Goal: Task Accomplishment & Management: Complete application form

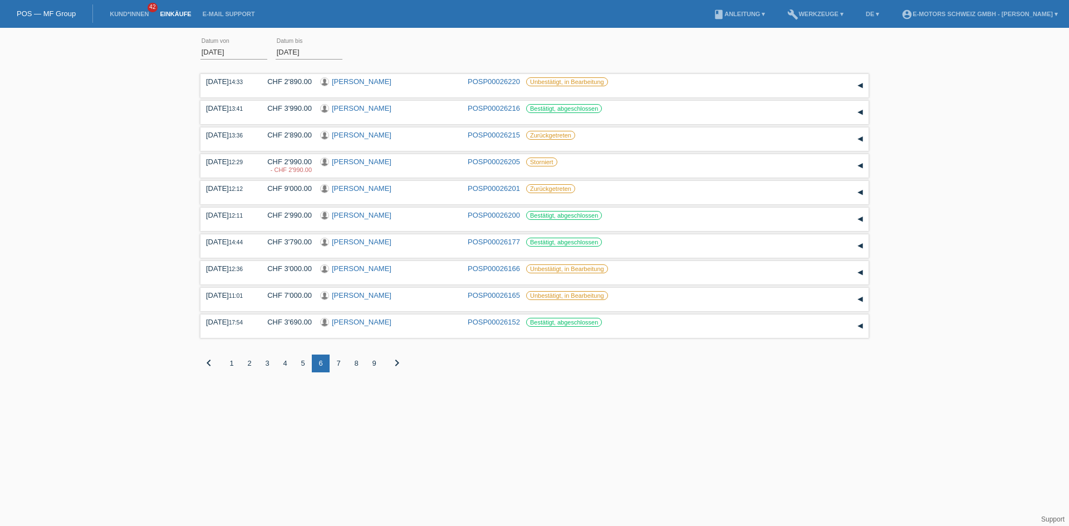
click at [170, 16] on link "Einkäufe" at bounding box center [175, 14] width 42 height 7
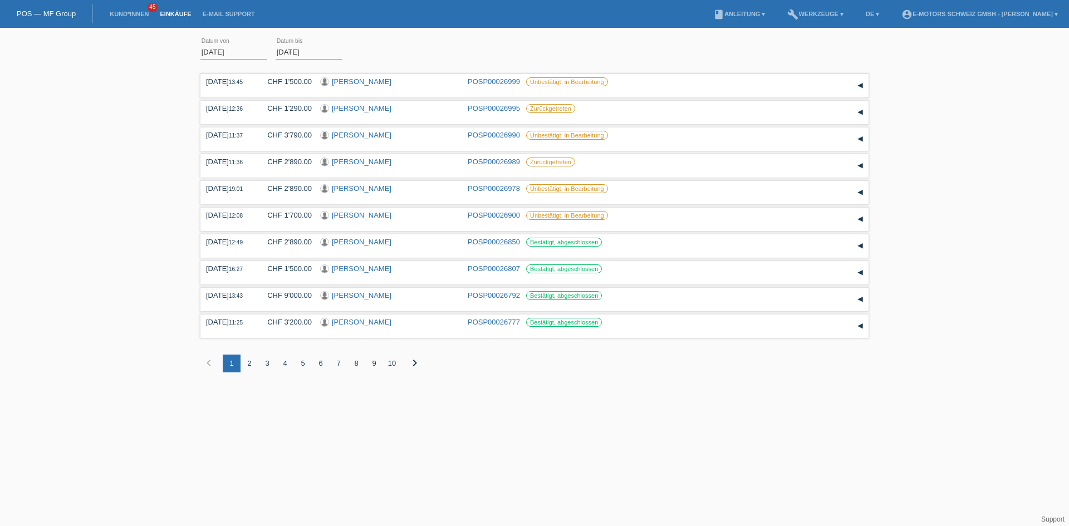
click at [171, 13] on link "Einkäufe" at bounding box center [175, 14] width 42 height 7
click at [126, 13] on link "Kund*innen" at bounding box center [129, 14] width 50 height 7
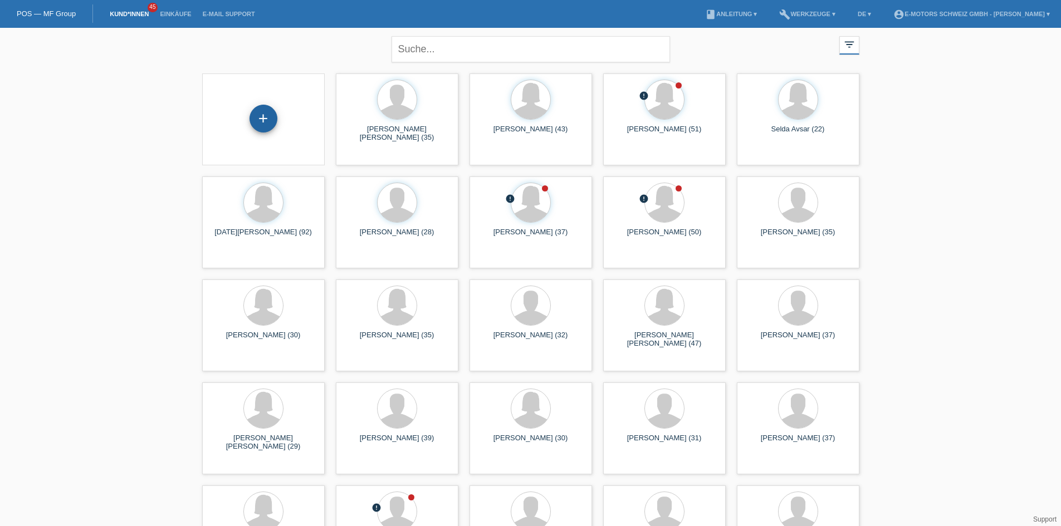
click at [275, 125] on div "+" at bounding box center [263, 119] width 28 height 28
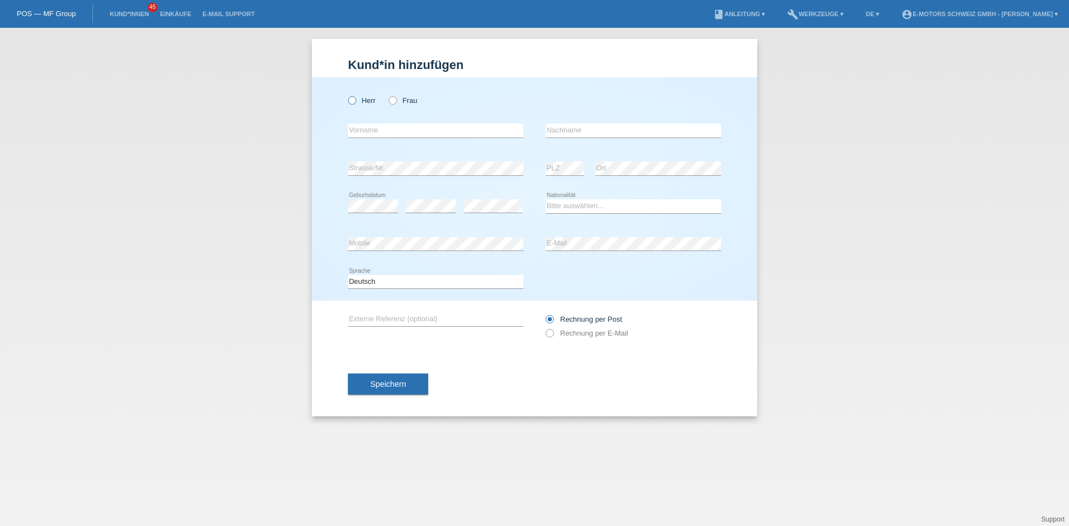
click at [357, 104] on label "Herr" at bounding box center [362, 100] width 28 height 8
click at [355, 104] on input "Herr" at bounding box center [351, 99] width 7 height 7
radio input "true"
click at [474, 129] on input "text" at bounding box center [435, 131] width 175 height 14
paste input "[PERSON_NAME]"
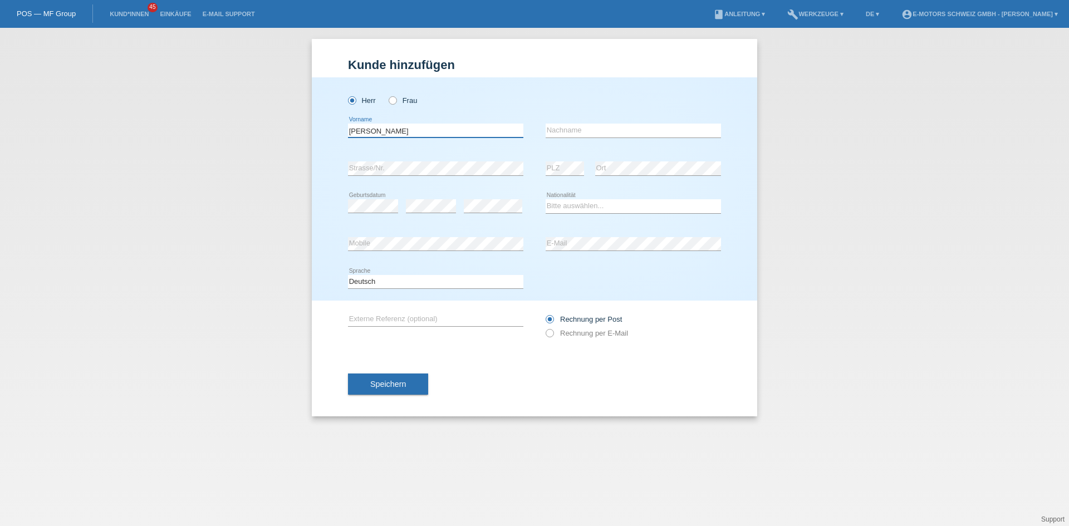
type input "Daniel"
drag, startPoint x: 613, startPoint y: 129, endPoint x: 743, endPoint y: 140, distance: 130.8
click at [613, 129] on input "text" at bounding box center [633, 131] width 175 height 14
click at [605, 125] on input "text" at bounding box center [633, 131] width 175 height 14
paste input "Arsovski"
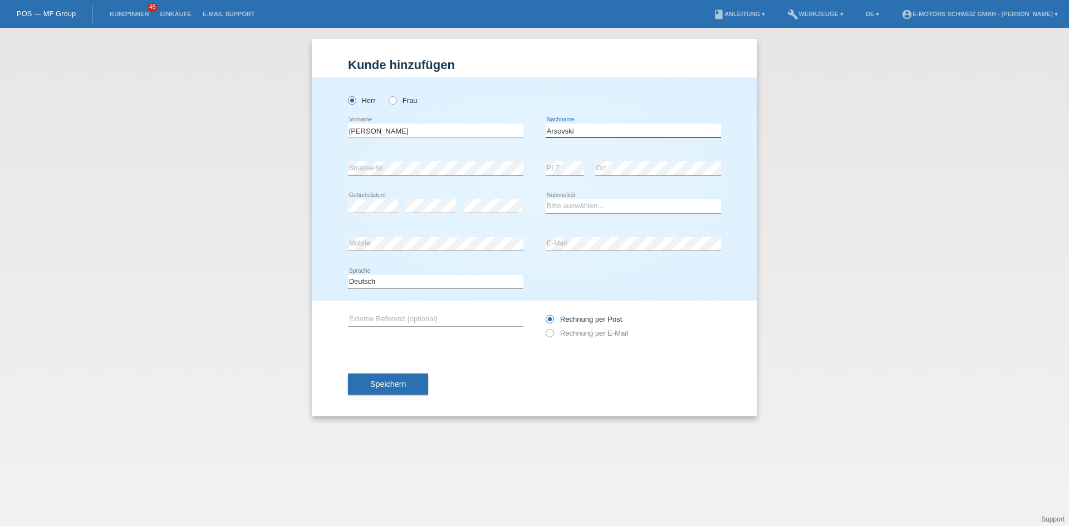
type input "Arsovski"
click at [571, 205] on select "Bitte auswählen... Schweiz Deutschland Liechtenstein Österreich ------------ Af…" at bounding box center [633, 205] width 175 height 13
select select "CH"
click at [546, 199] on select "Bitte auswählen... Schweiz Deutschland Liechtenstein Österreich ------------ Af…" at bounding box center [633, 205] width 175 height 13
click at [412, 380] on button "Speichern" at bounding box center [388, 384] width 80 height 21
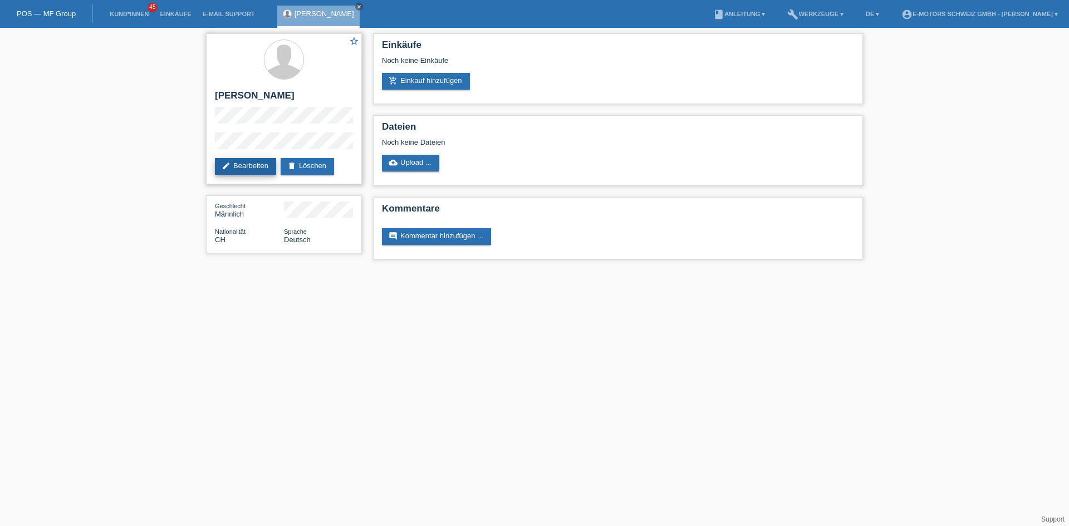
click at [232, 168] on link "edit Bearbeiten" at bounding box center [245, 166] width 61 height 17
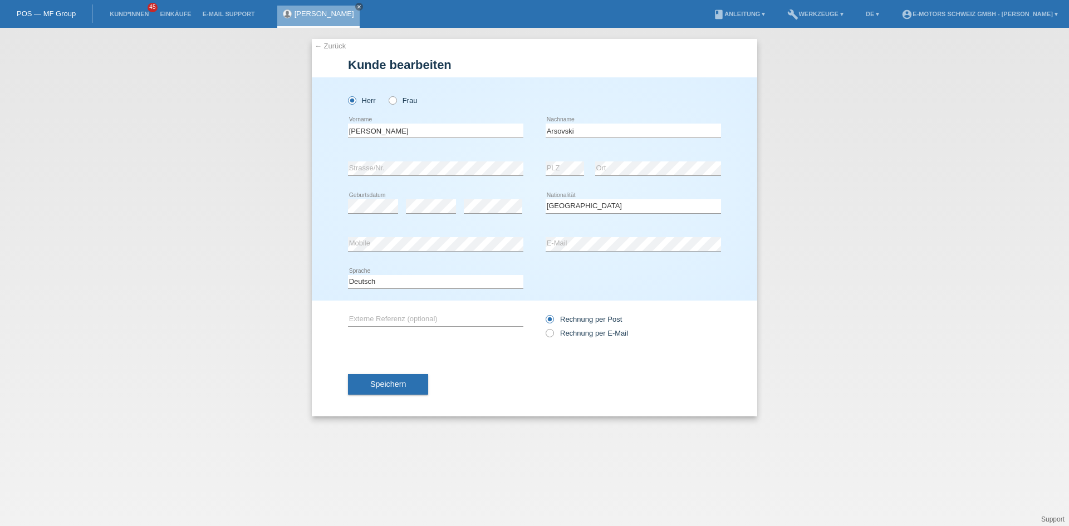
select select "CH"
click at [662, 320] on div "Rechnung per Post" at bounding box center [633, 319] width 175 height 8
drag, startPoint x: 398, startPoint y: 382, endPoint x: 420, endPoint y: 383, distance: 21.7
click at [399, 383] on span "Speichern" at bounding box center [388, 384] width 36 height 9
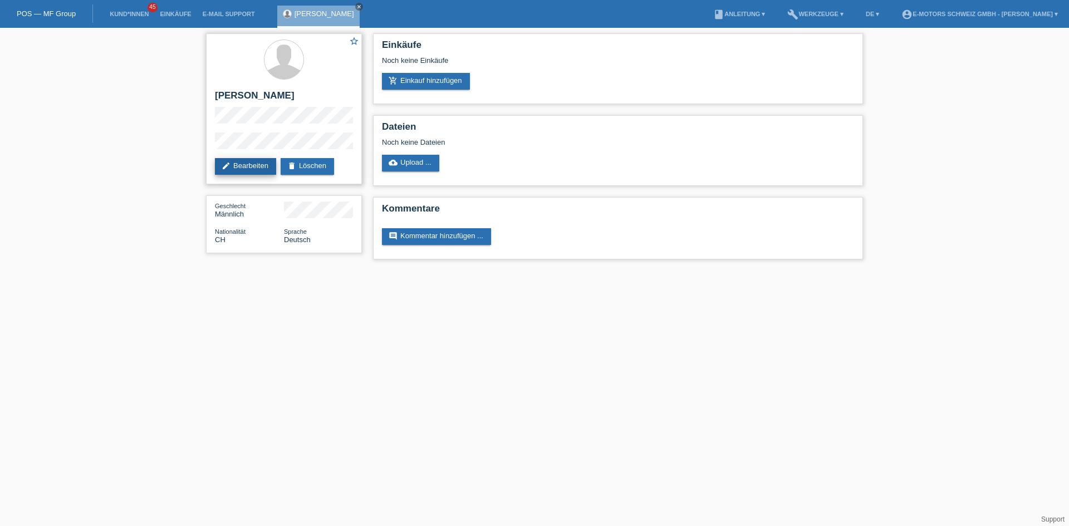
click at [224, 161] on link "edit Bearbeiten" at bounding box center [245, 166] width 61 height 17
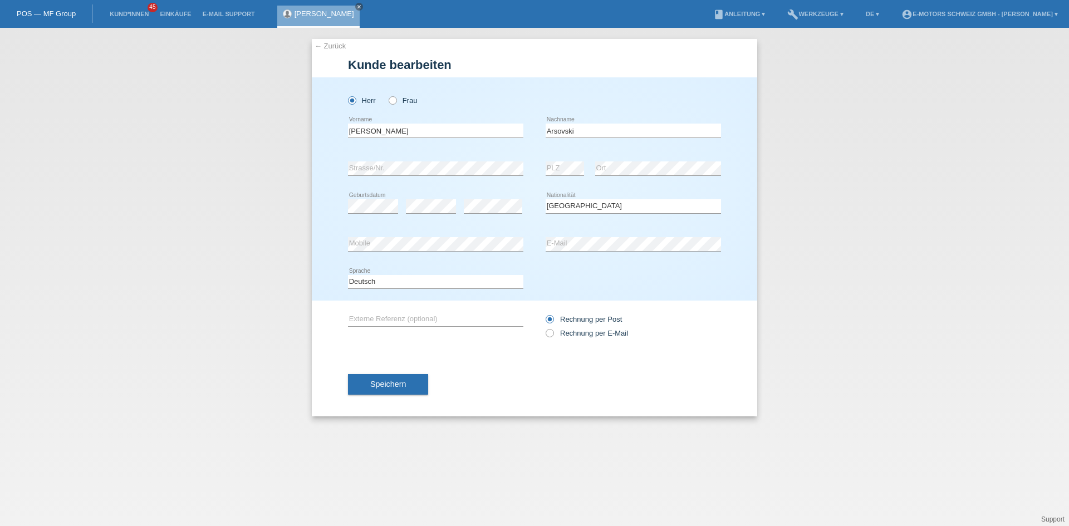
select select "CH"
click at [314, 237] on div "Herr Frau Daniel error Vorname C" at bounding box center [534, 188] width 445 height 223
click at [398, 387] on span "Speichern" at bounding box center [388, 384] width 36 height 9
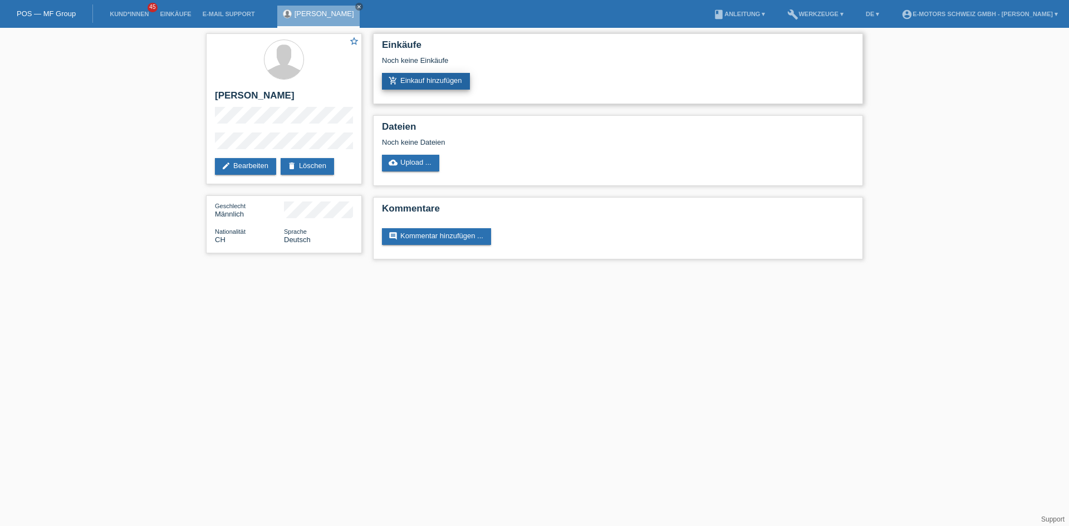
click at [441, 79] on link "add_shopping_cart Einkauf hinzufügen" at bounding box center [426, 81] width 88 height 17
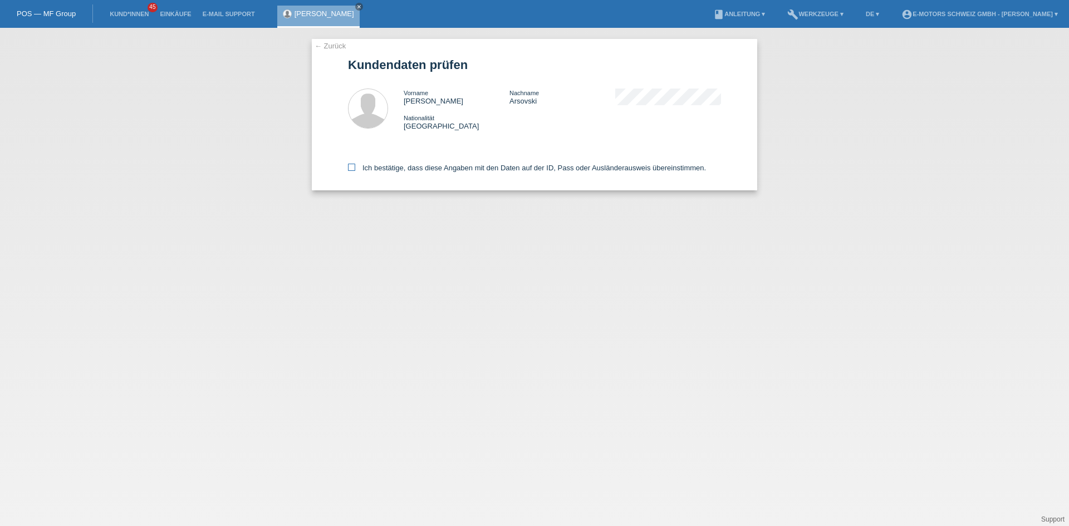
click at [360, 169] on label "Ich bestätige, dass diese Angaben mit den Daten auf der ID, Pass oder Ausländer…" at bounding box center [527, 168] width 358 height 8
click at [355, 169] on input "Ich bestätige, dass diese Angaben mit den Daten auf der ID, Pass oder Ausländer…" at bounding box center [351, 167] width 7 height 7
checkbox input "true"
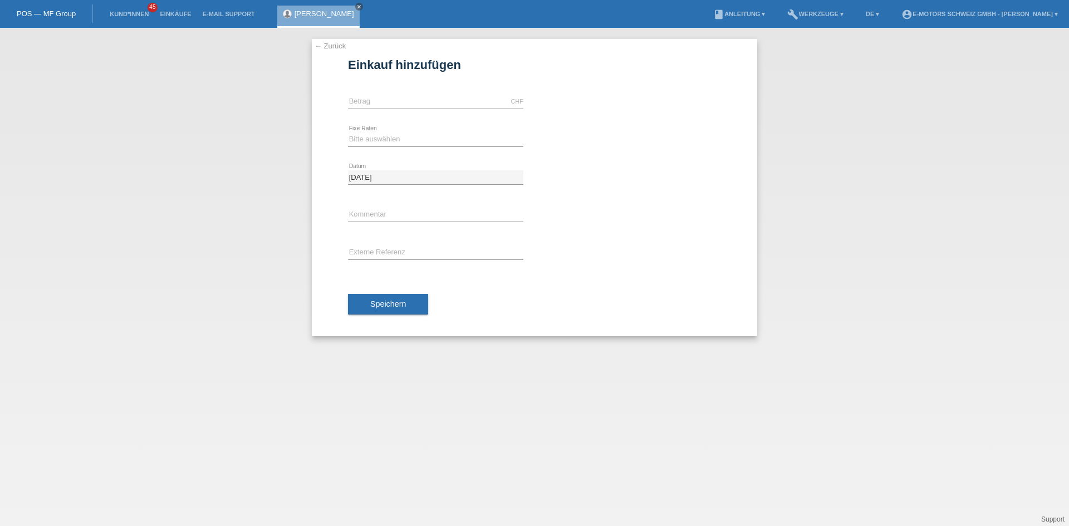
click at [437, 110] on div "CHF error Betrag" at bounding box center [435, 102] width 175 height 38
click at [436, 99] on input "text" at bounding box center [435, 102] width 175 height 14
type input "5000.00"
drag, startPoint x: 379, startPoint y: 145, endPoint x: 387, endPoint y: 146, distance: 8.4
click at [379, 145] on select "Bitte auswählen 12 Raten 24 Raten 36 Raten 48 Raten" at bounding box center [435, 139] width 175 height 13
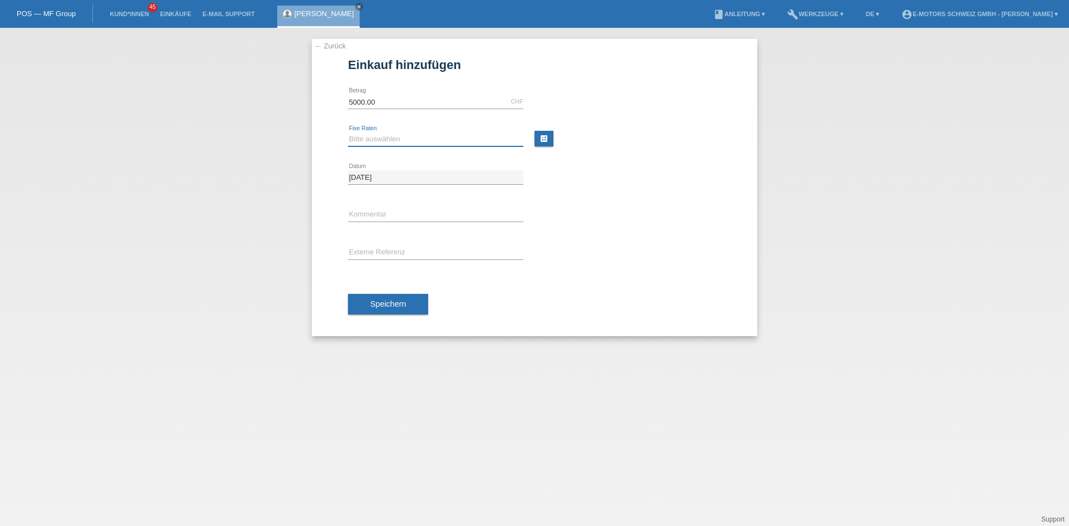
select select "214"
click at [348, 133] on select "Bitte auswählen 12 Raten 24 Raten 36 Raten 48 Raten" at bounding box center [435, 139] width 175 height 13
click at [386, 218] on input "text" at bounding box center [435, 215] width 175 height 14
type input "Philippe"
click at [380, 306] on span "Speichern" at bounding box center [388, 304] width 36 height 9
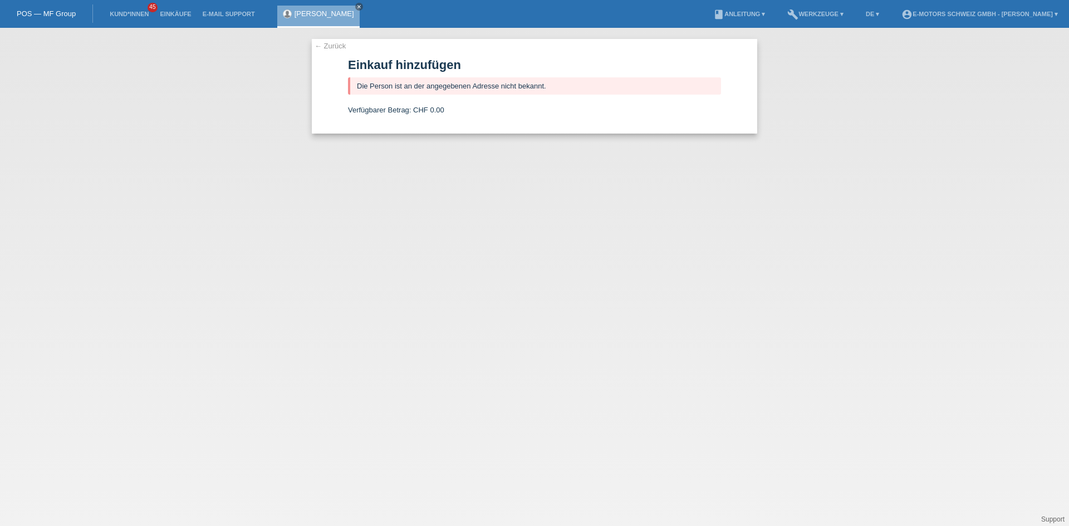
click at [329, 43] on link "← Zurück" at bounding box center [330, 46] width 31 height 8
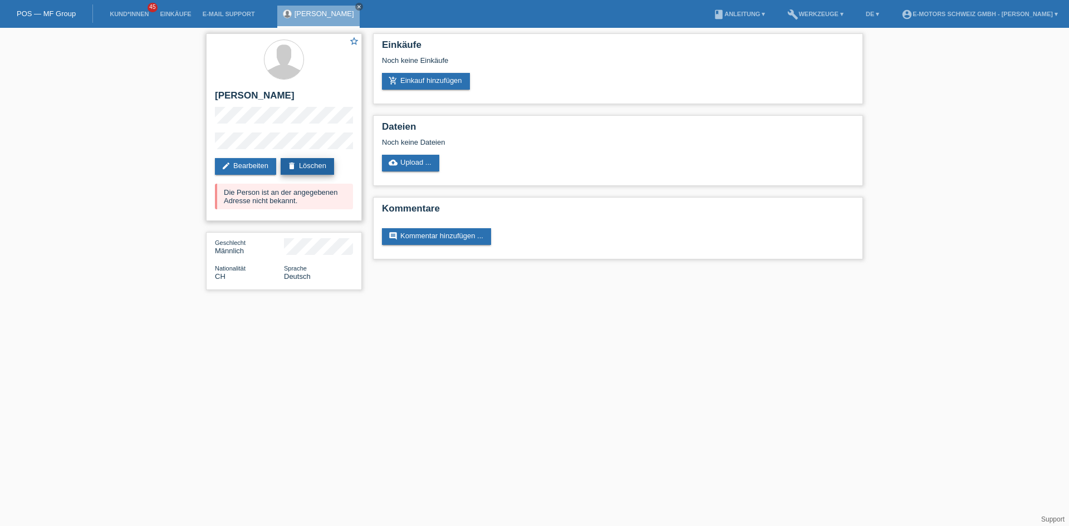
click at [303, 168] on link "delete Löschen" at bounding box center [307, 166] width 53 height 17
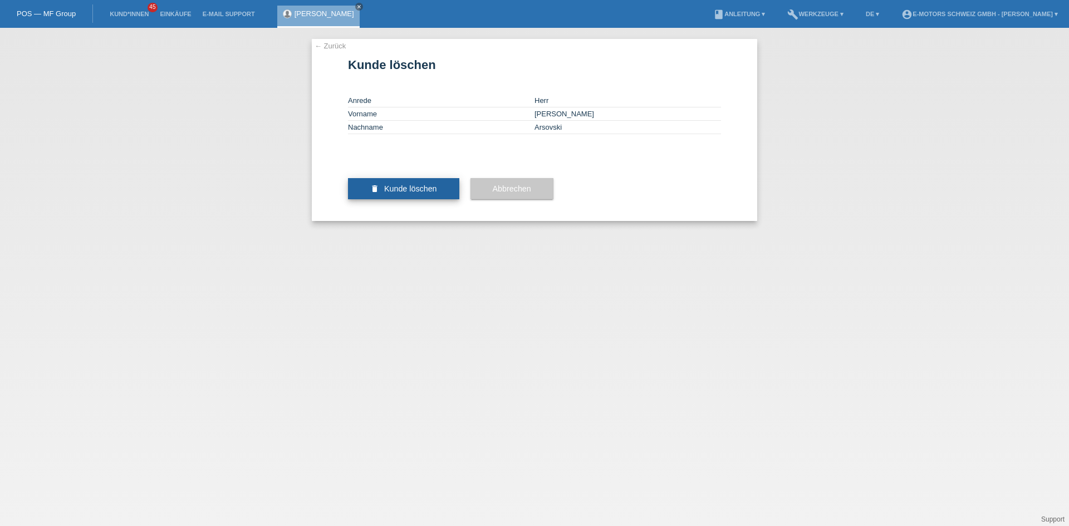
click at [379, 199] on button "delete Kunde löschen" at bounding box center [403, 188] width 111 height 21
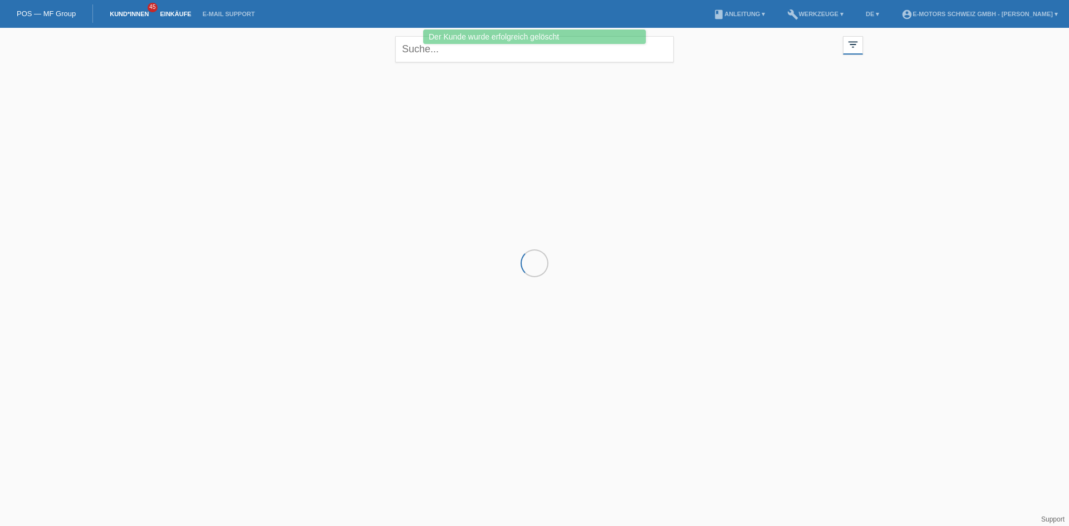
click at [176, 16] on link "Einkäufe" at bounding box center [175, 14] width 42 height 7
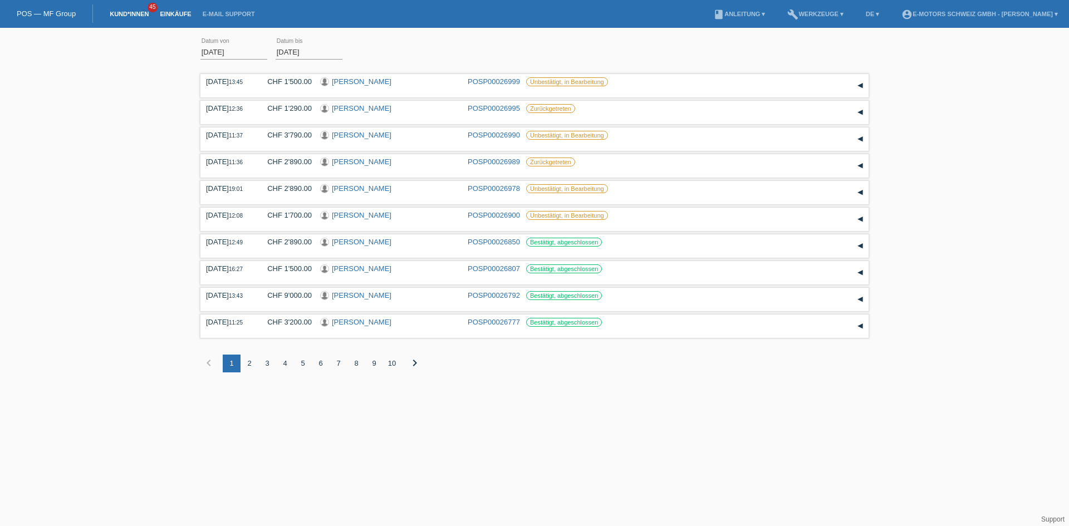
click at [121, 17] on link "Kund*innen" at bounding box center [129, 14] width 50 height 7
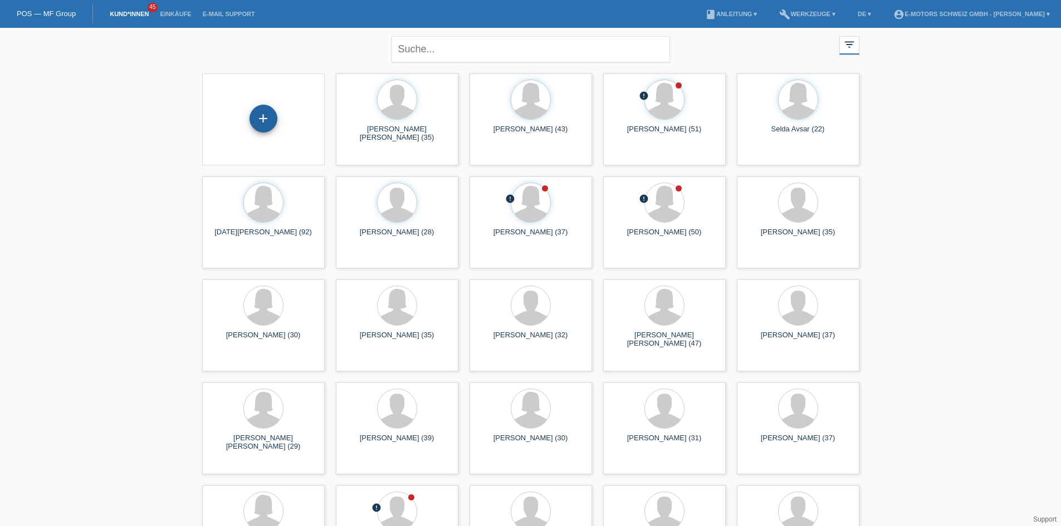
click at [268, 119] on div "+" at bounding box center [263, 119] width 28 height 28
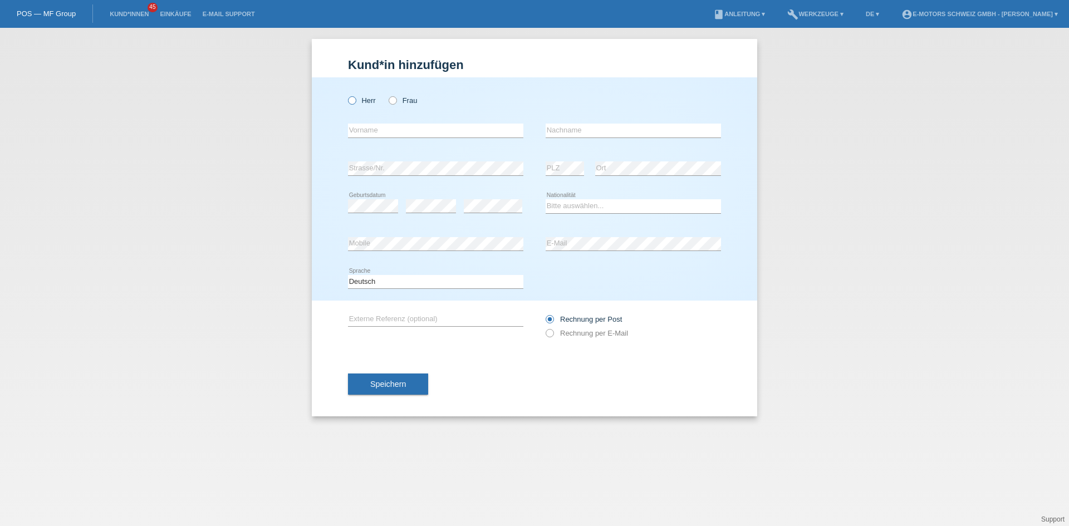
click at [346, 95] on icon at bounding box center [346, 95] width 0 height 0
click at [355, 102] on input "Herr" at bounding box center [351, 99] width 7 height 7
radio input "true"
click at [376, 129] on input "text" at bounding box center [435, 131] width 175 height 14
type input "[PERSON_NAME]"
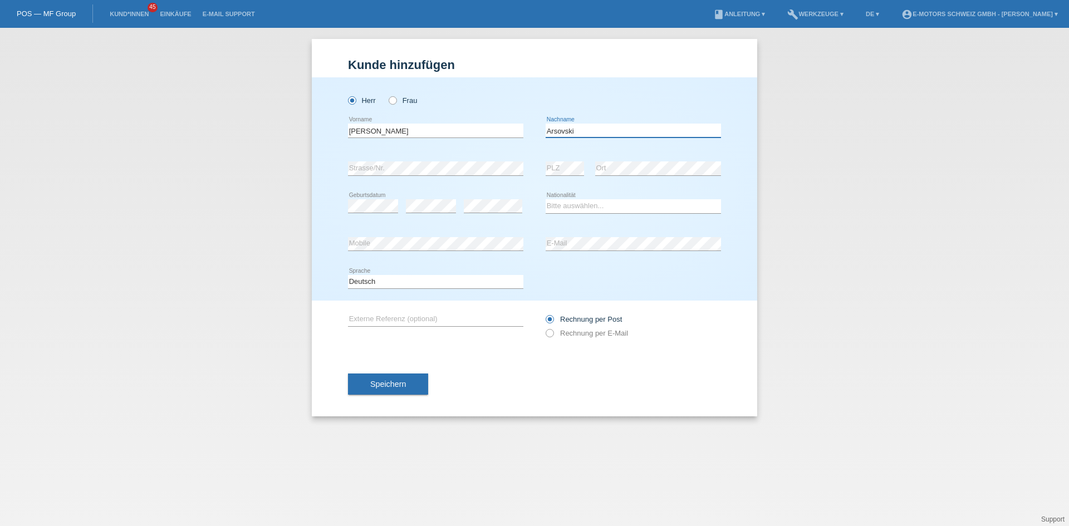
type input "Arsovski"
click at [575, 208] on select "Bitte auswählen... Schweiz Deutschland Liechtenstein Österreich ------------ Af…" at bounding box center [633, 205] width 175 height 13
select select "CH"
click at [546, 199] on select "Bitte auswählen... Schweiz Deutschland Liechtenstein Österreich ------------ Af…" at bounding box center [633, 205] width 175 height 13
click at [374, 237] on div "Herr Frau Daniel error Vorname C" at bounding box center [534, 188] width 445 height 223
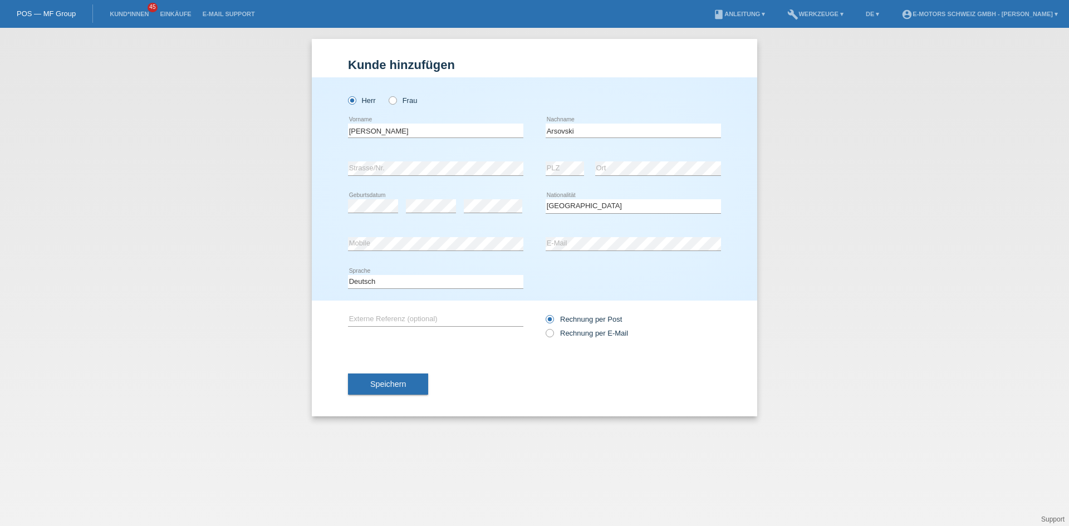
drag, startPoint x: 384, startPoint y: 383, endPoint x: 476, endPoint y: 383, distance: 91.3
click at [388, 384] on span "Speichern" at bounding box center [388, 384] width 36 height 9
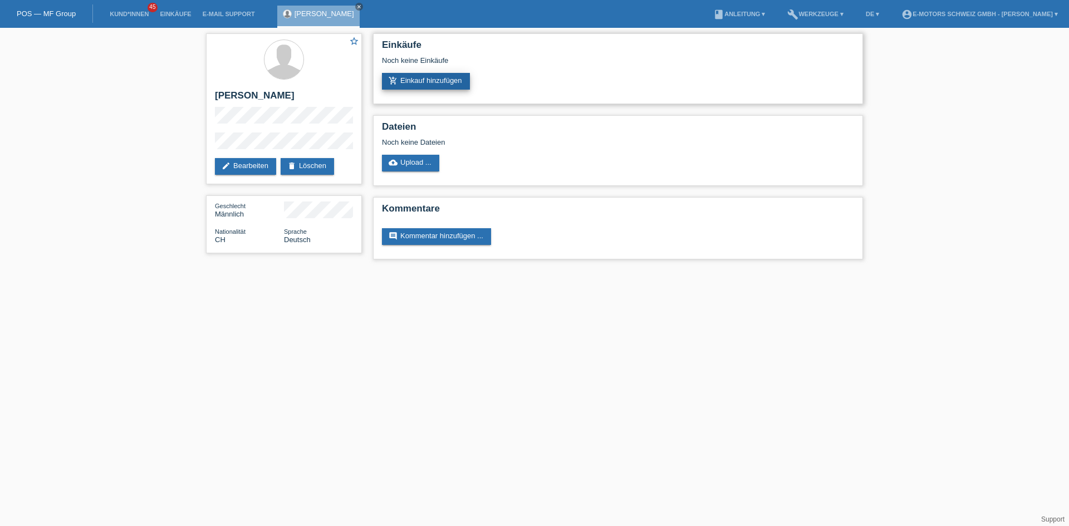
click at [406, 76] on link "add_shopping_cart Einkauf hinzufügen" at bounding box center [426, 81] width 88 height 17
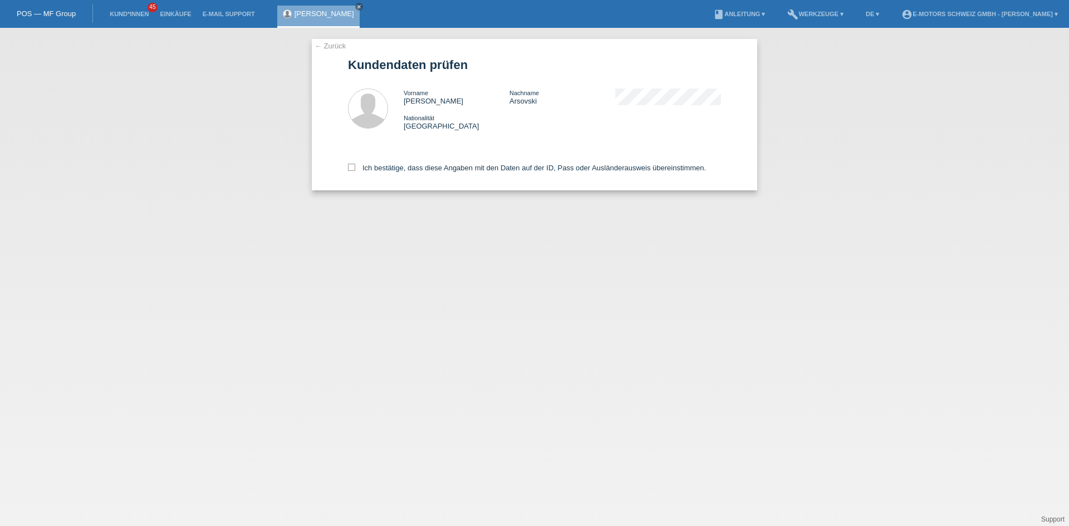
drag, startPoint x: 352, startPoint y: 169, endPoint x: 363, endPoint y: 180, distance: 15.0
click at [354, 171] on icon at bounding box center [351, 167] width 7 height 7
click at [354, 171] on input "Ich bestätige, dass diese Angaben mit den Daten auf der ID, Pass oder Ausländer…" at bounding box center [351, 167] width 7 height 7
checkbox input "true"
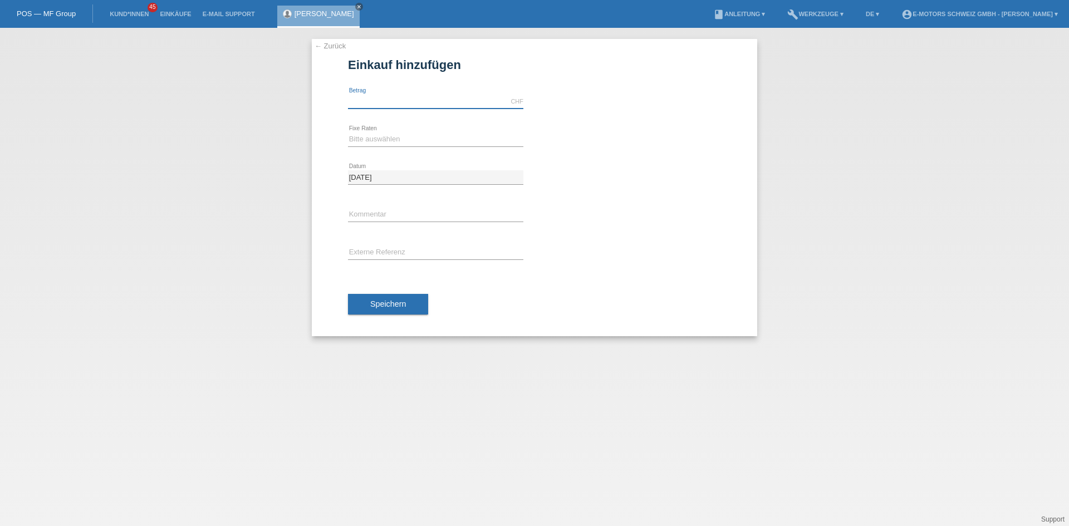
drag, startPoint x: 378, startPoint y: 102, endPoint x: 569, endPoint y: 157, distance: 198.8
click at [377, 102] on input "text" at bounding box center [435, 102] width 175 height 14
type input "3790.00"
click at [367, 136] on select "Bitte auswählen 12 Raten 24 Raten 36 Raten 48 Raten" at bounding box center [435, 139] width 175 height 13
select select "214"
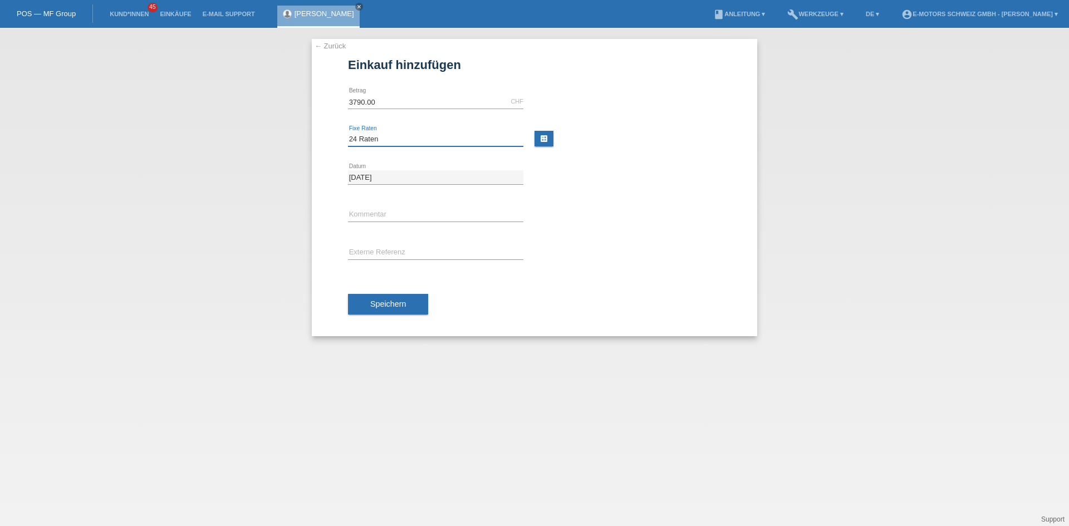
click at [348, 133] on select "Bitte auswählen 12 Raten 24 Raten 36 Raten 48 Raten" at bounding box center [435, 139] width 175 height 13
click at [381, 219] on input "text" at bounding box center [435, 215] width 175 height 14
type input "Philippe"
click at [387, 313] on button "Speichern" at bounding box center [388, 304] width 80 height 21
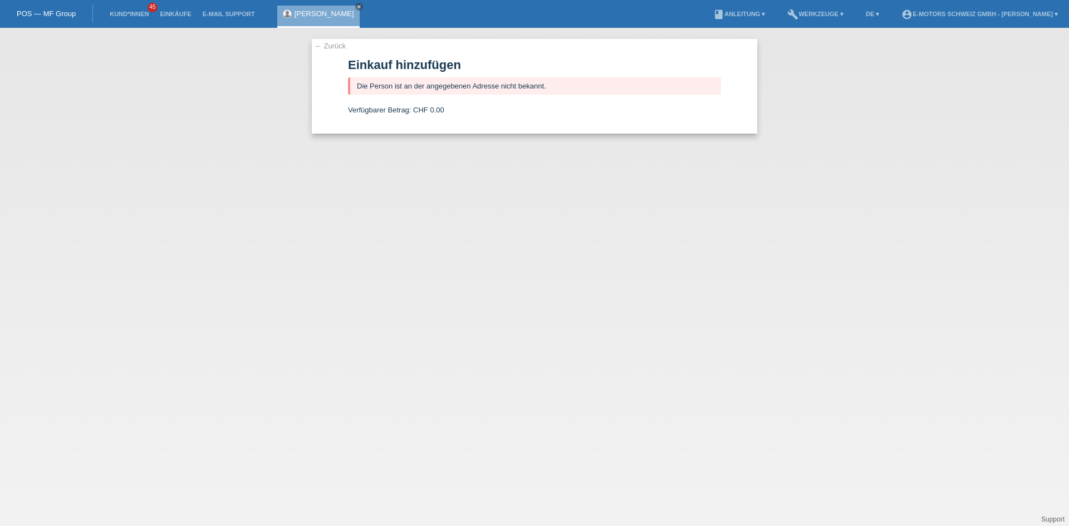
click at [332, 47] on link "← Zurück" at bounding box center [330, 46] width 31 height 8
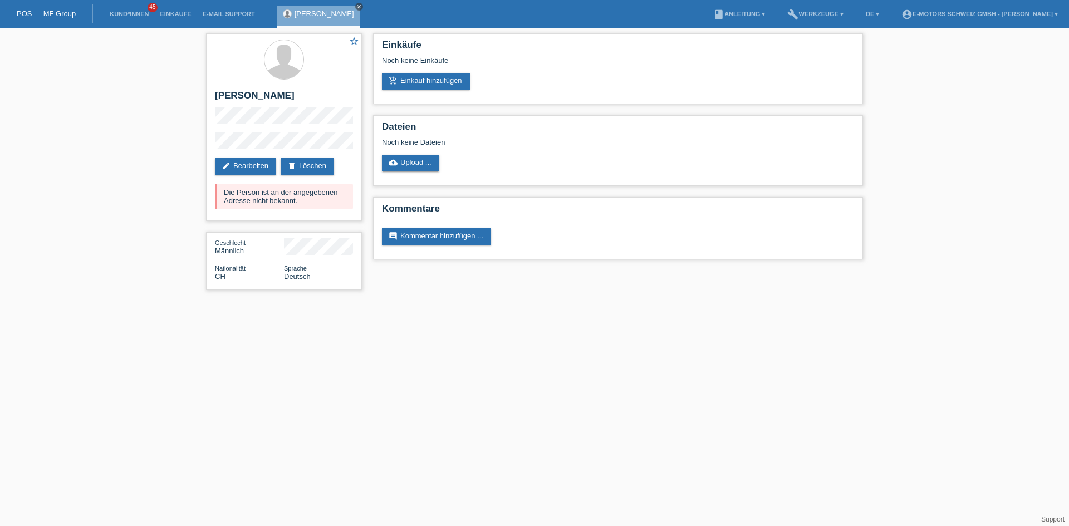
click at [356, 6] on icon "close" at bounding box center [359, 7] width 6 height 6
click at [188, 13] on link "Einkäufe" at bounding box center [175, 14] width 42 height 7
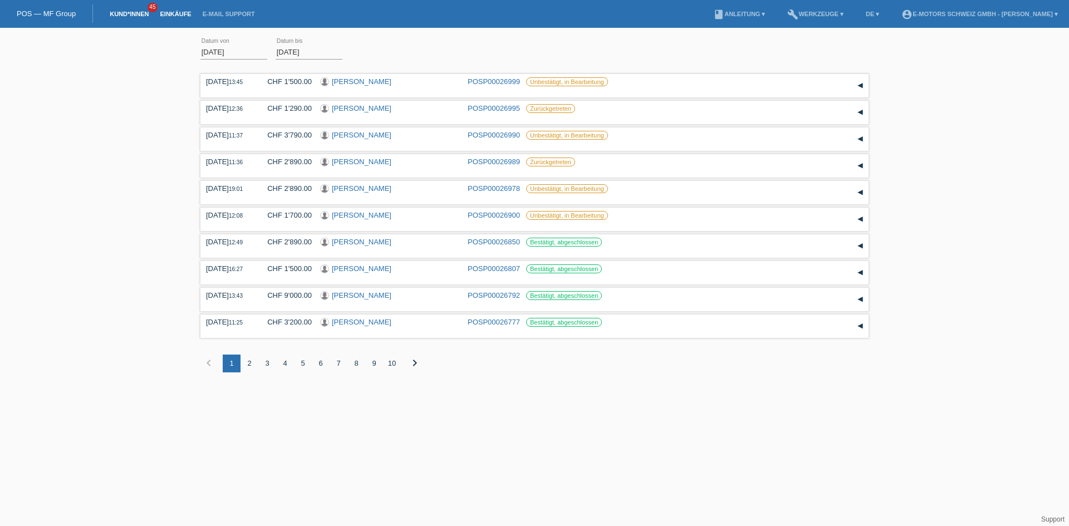
click at [144, 11] on link "Kund*innen" at bounding box center [129, 14] width 50 height 7
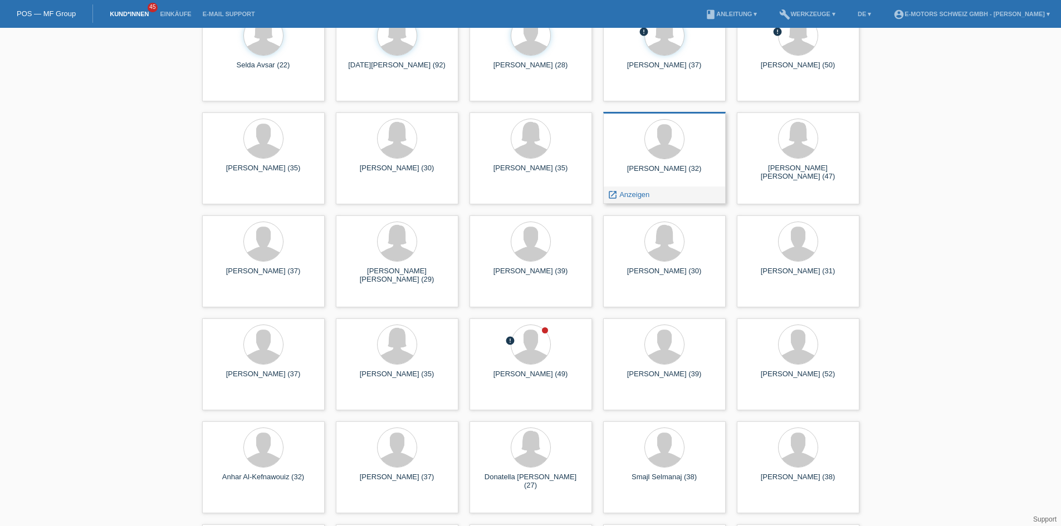
scroll to position [390, 0]
